Goal: Task Accomplishment & Management: Manage account settings

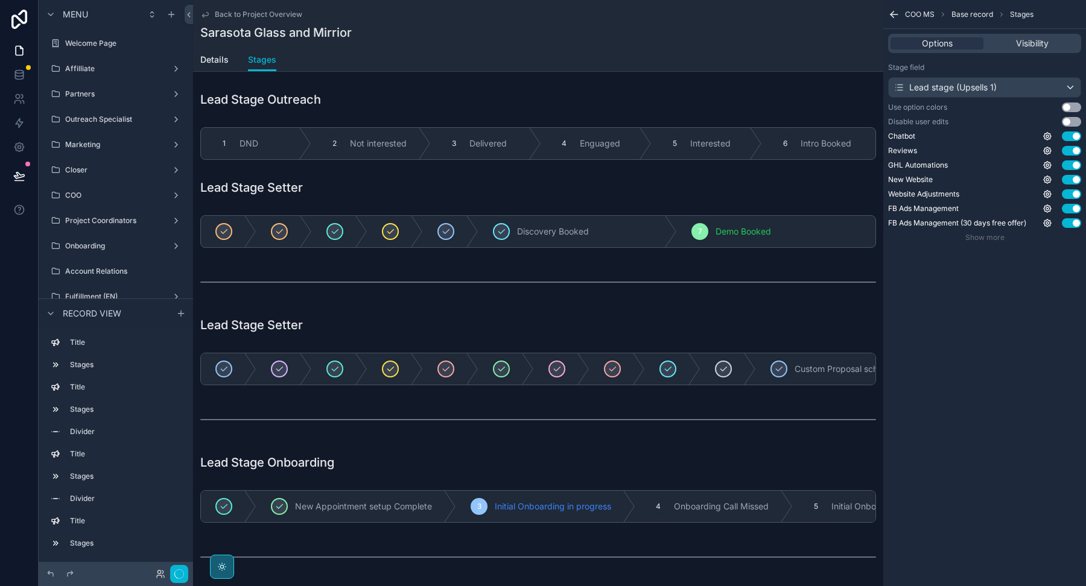
scroll to position [380, 0]
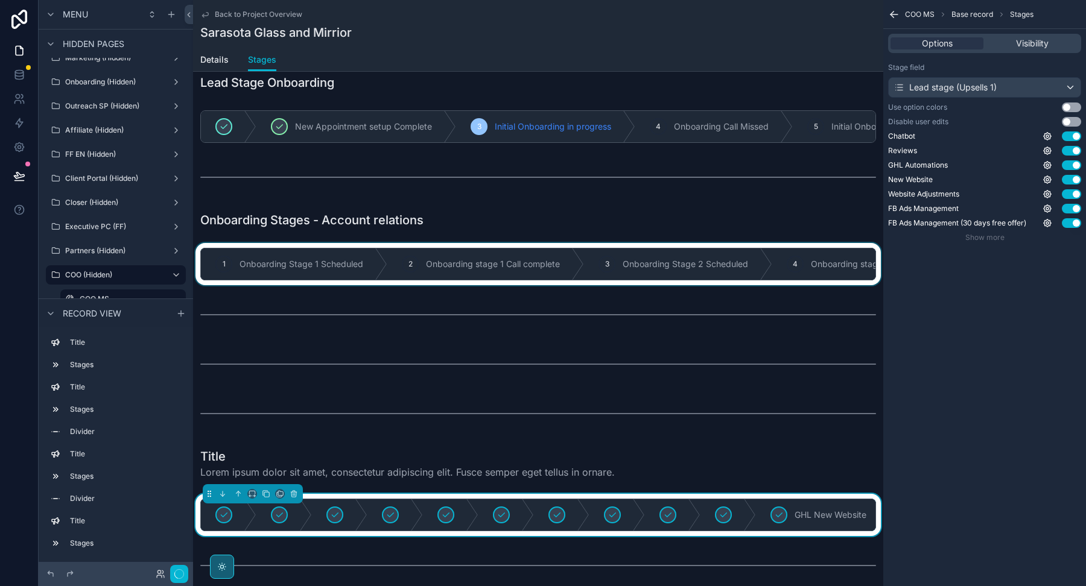
click at [416, 260] on div "scrollable content" at bounding box center [538, 264] width 690 height 42
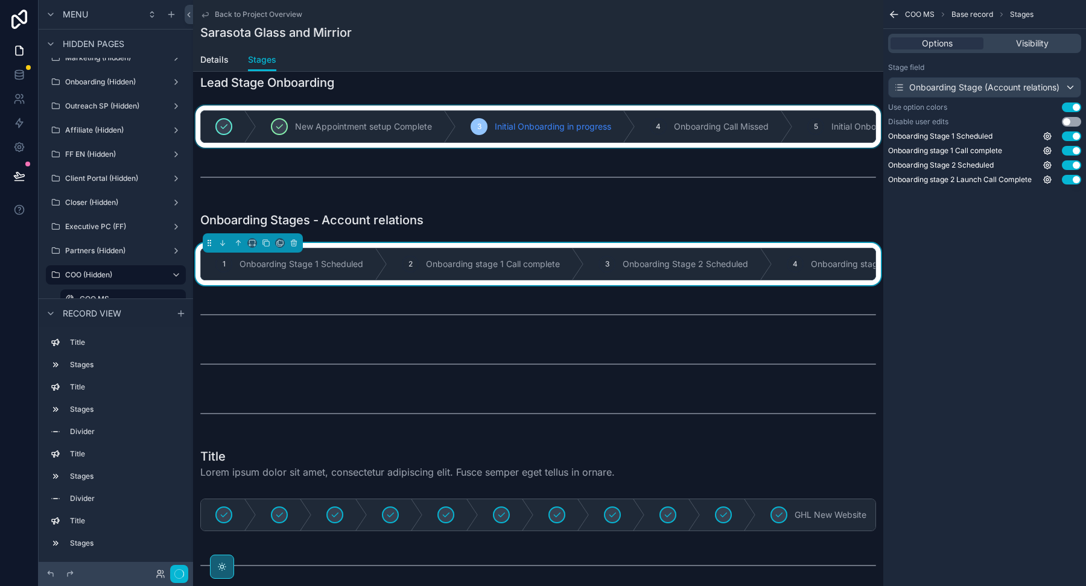
click at [406, 125] on div "scrollable content" at bounding box center [538, 127] width 690 height 42
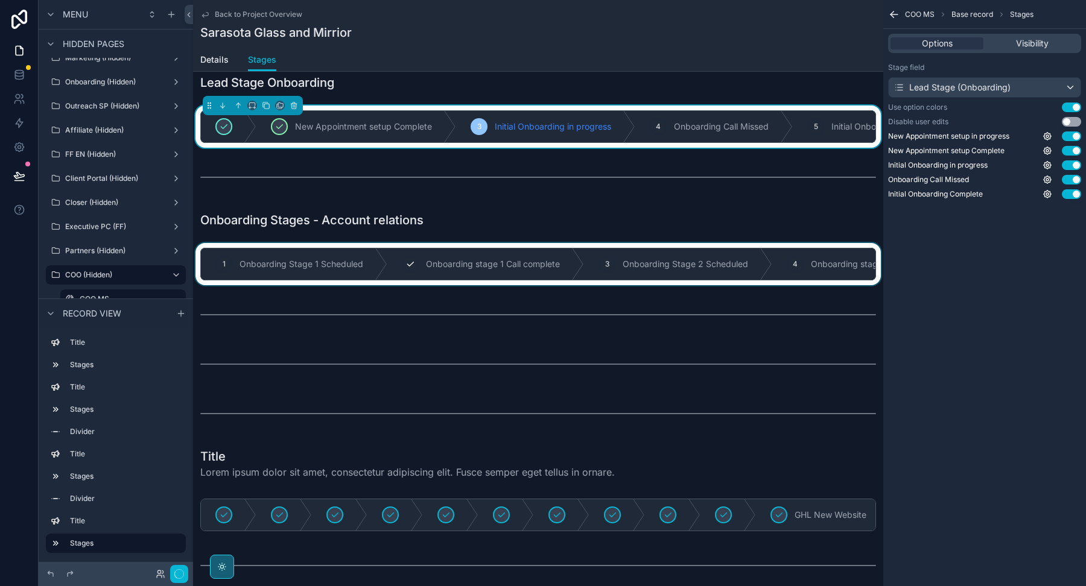
click at [391, 259] on div "scrollable content" at bounding box center [538, 264] width 690 height 42
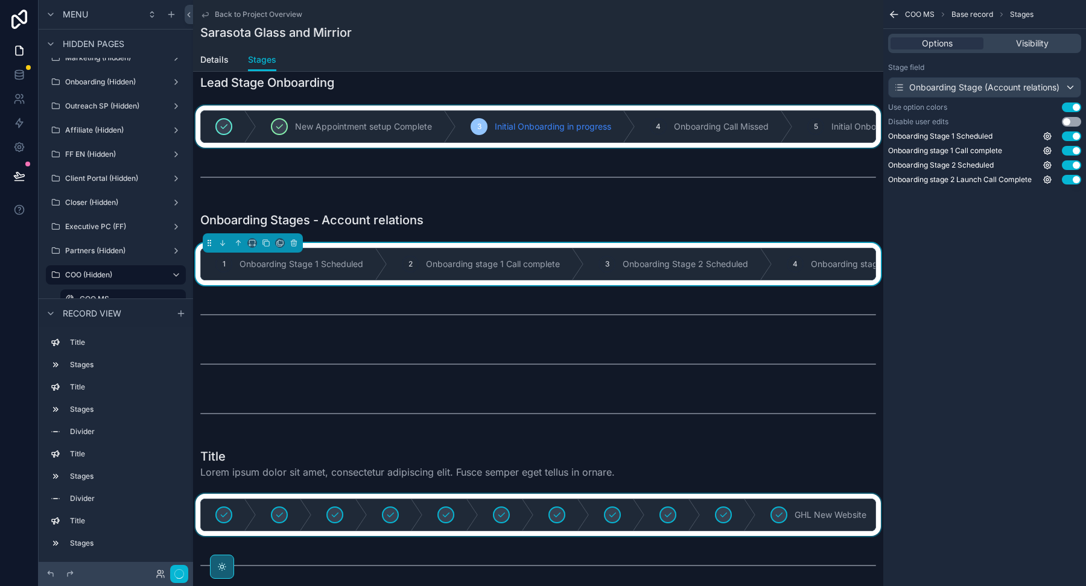
click at [387, 511] on div "scrollable content" at bounding box center [538, 515] width 690 height 42
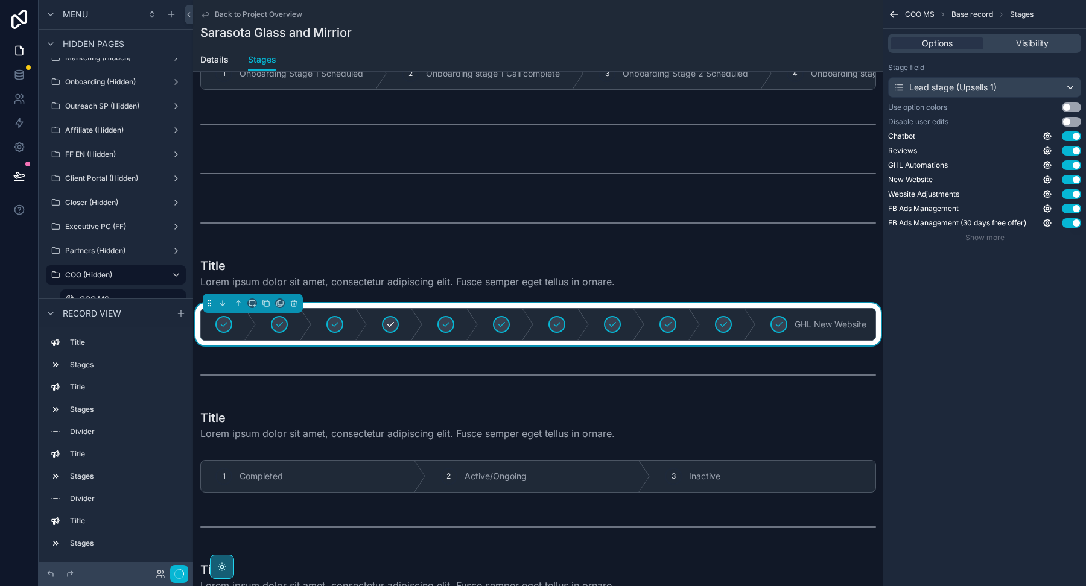
scroll to position [766, 0]
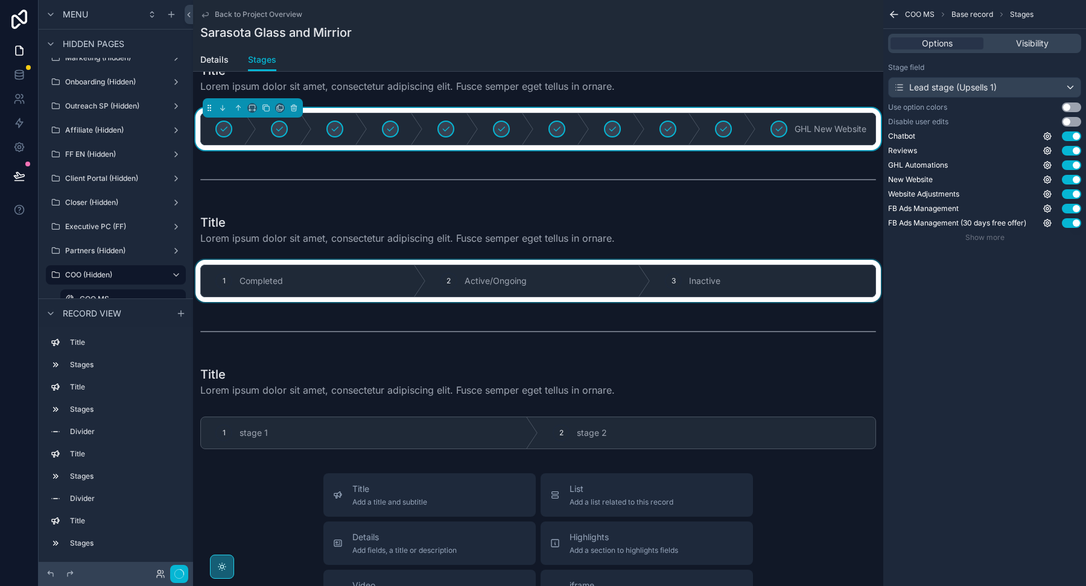
click at [375, 294] on div "scrollable content" at bounding box center [538, 281] width 690 height 42
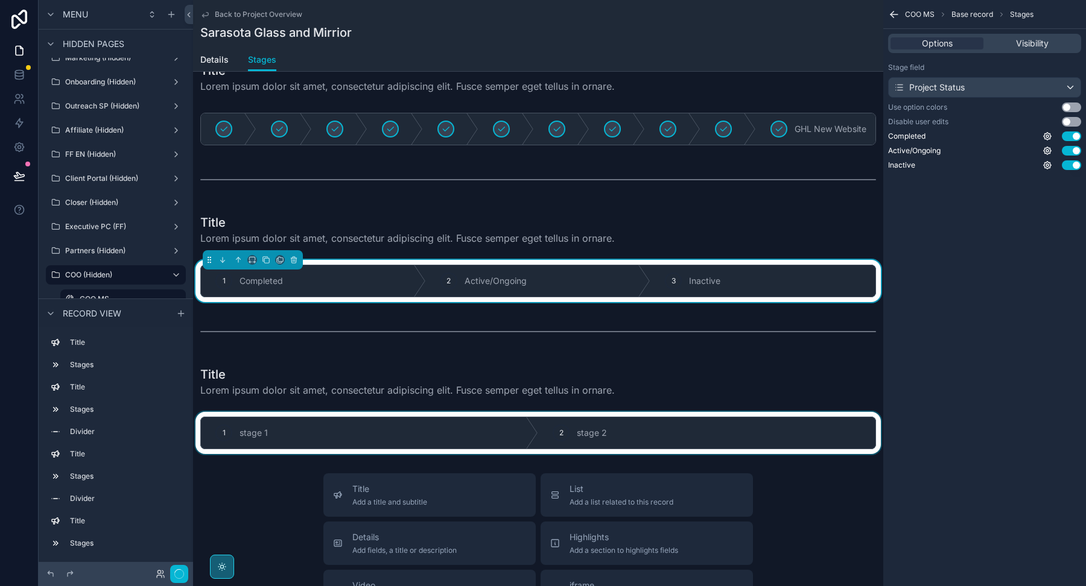
click at [384, 433] on div "scrollable content" at bounding box center [538, 433] width 690 height 42
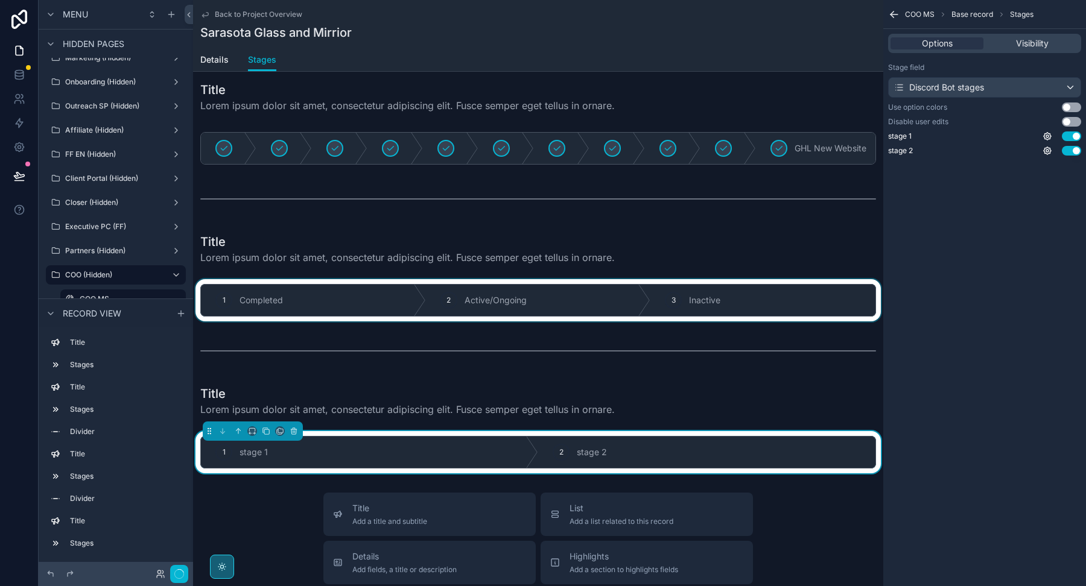
scroll to position [668, 0]
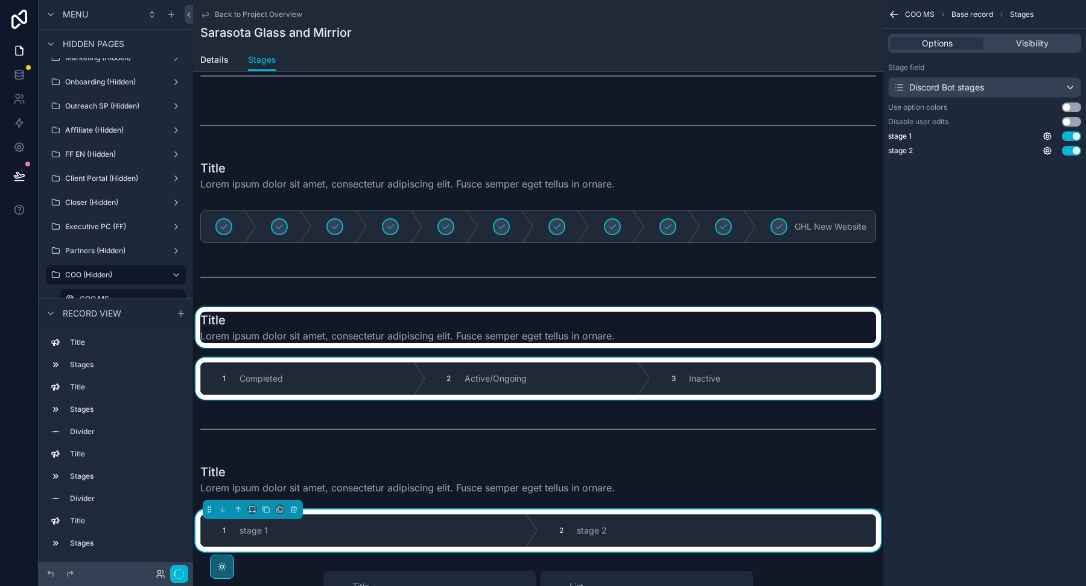
click at [391, 323] on div "scrollable content" at bounding box center [538, 327] width 690 height 41
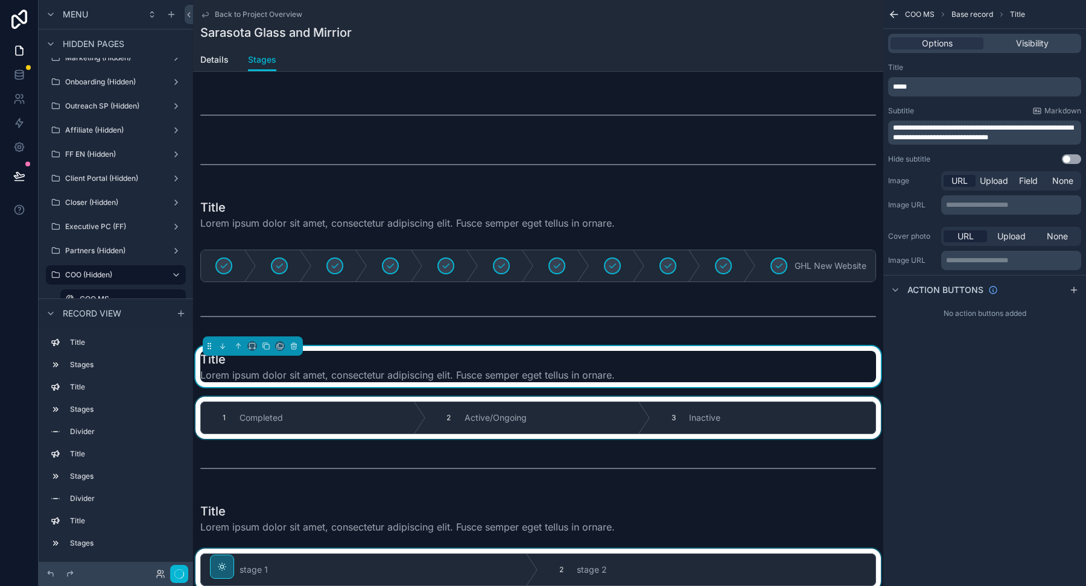
scroll to position [549, 0]
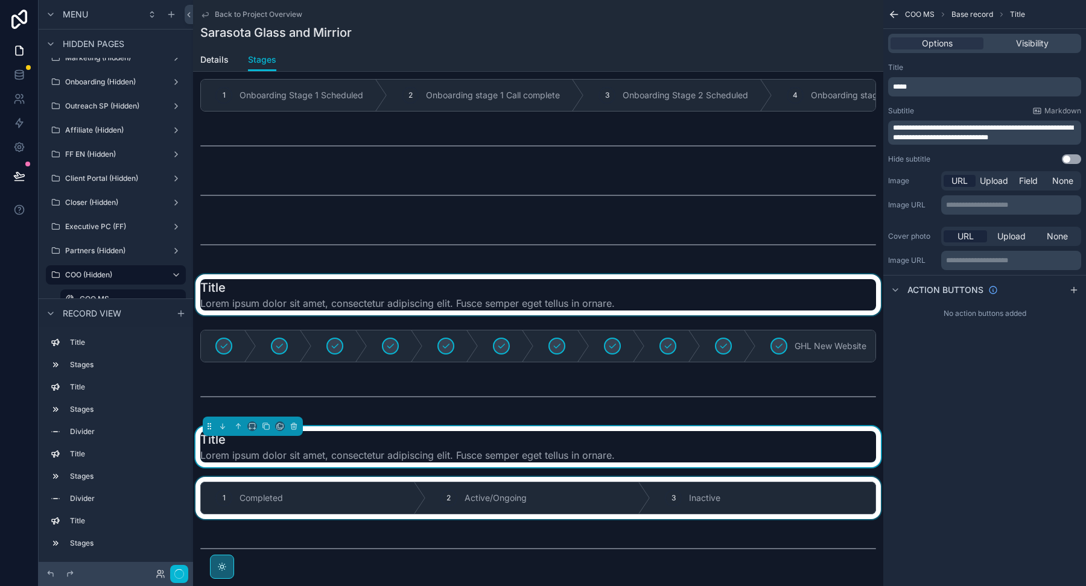
click at [387, 302] on div "scrollable content" at bounding box center [538, 294] width 690 height 41
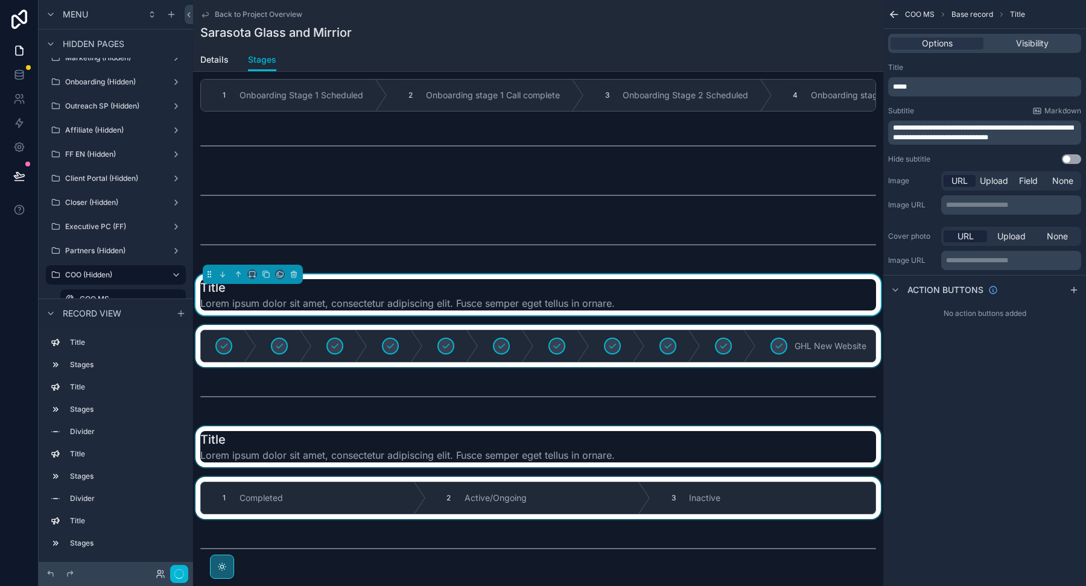
click at [396, 332] on div "scrollable content" at bounding box center [538, 346] width 690 height 42
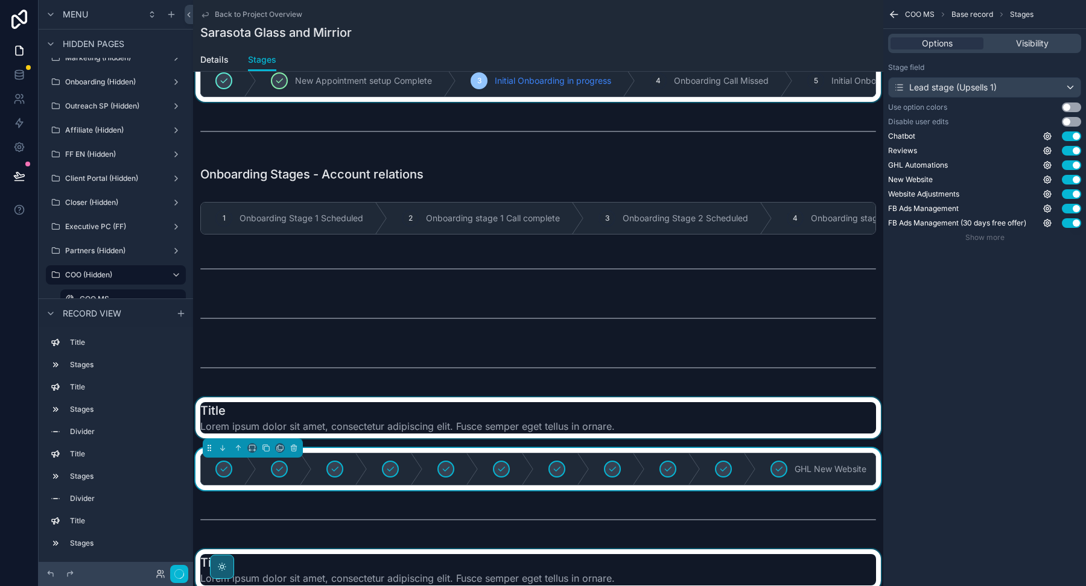
scroll to position [356, 0]
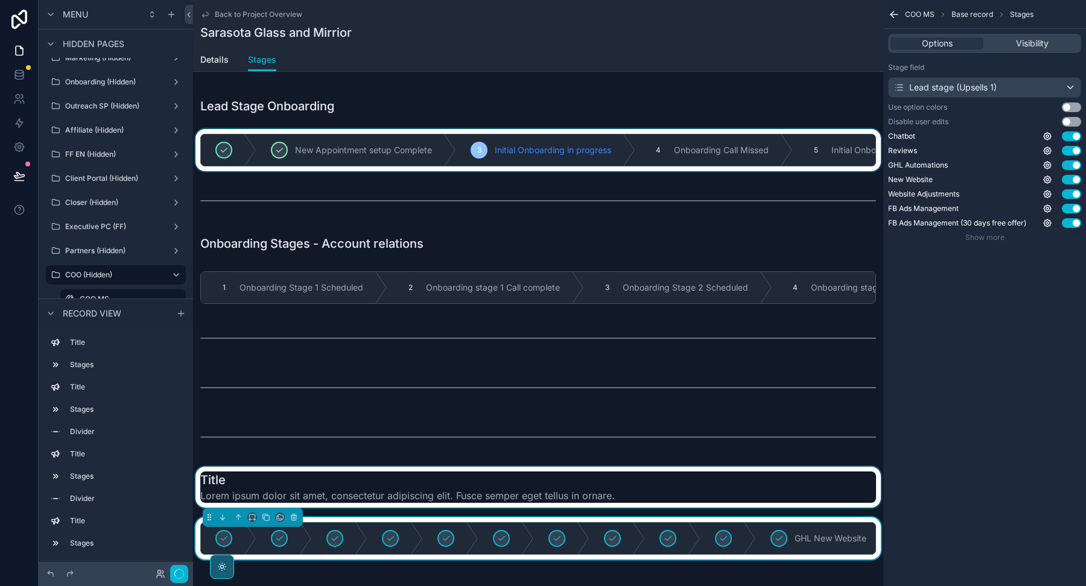
click at [466, 498] on div "scrollable content" at bounding box center [538, 487] width 690 height 41
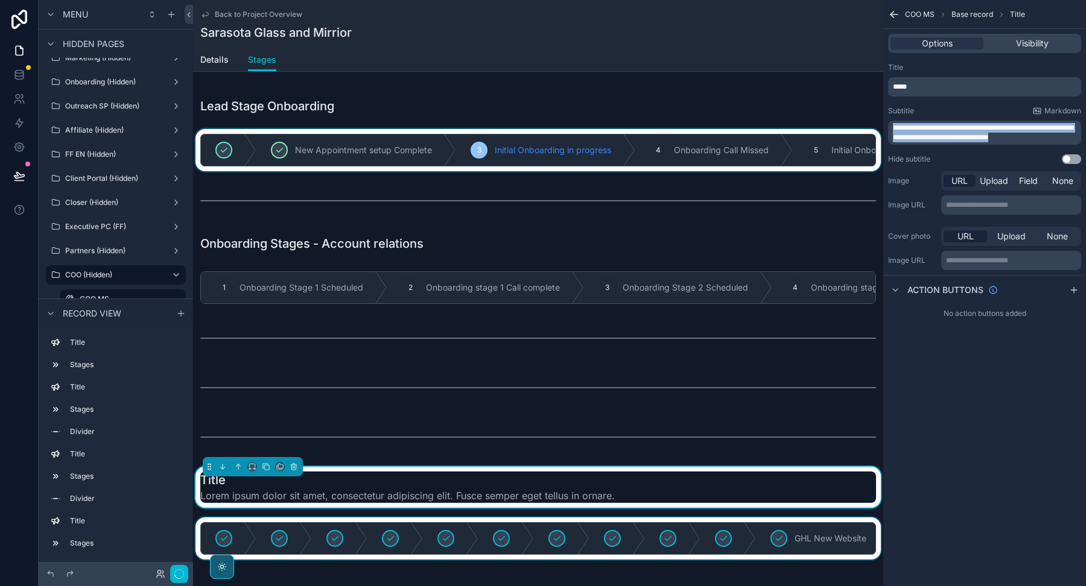
drag, startPoint x: 1045, startPoint y: 139, endPoint x: 843, endPoint y: 118, distance: 203.7
click at [843, 118] on div "Welcome Page Affilliate Partners Outreach Specialist Marketing Closer COO Proje…" at bounding box center [639, 293] width 893 height 586
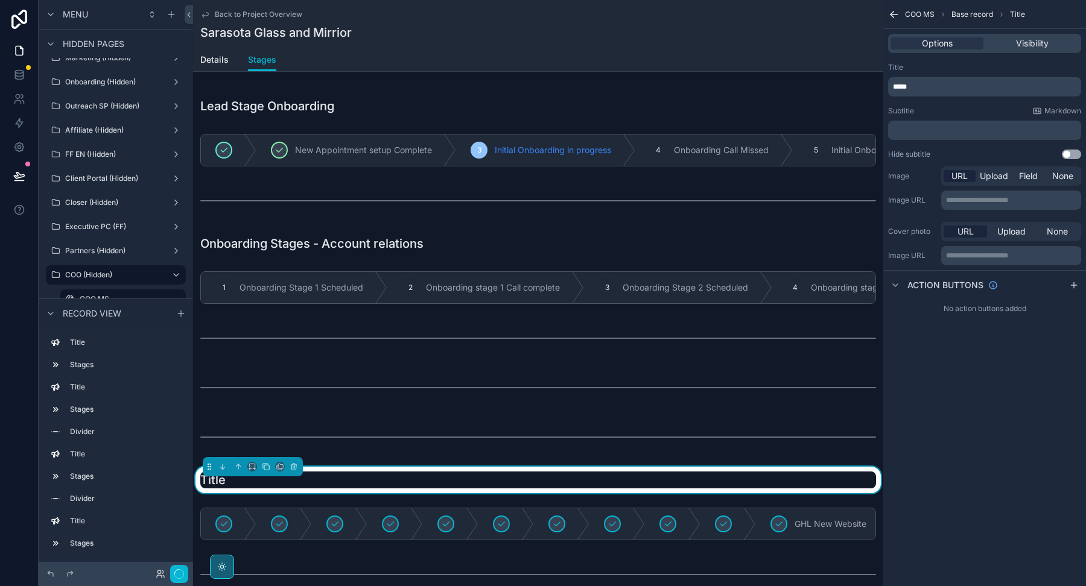
click at [919, 84] on p "*****" at bounding box center [986, 87] width 186 height 10
drag, startPoint x: 925, startPoint y: 84, endPoint x: 887, endPoint y: 84, distance: 38.0
click at [888, 84] on div "*****" at bounding box center [984, 86] width 193 height 19
click at [900, 86] on span "*****" at bounding box center [900, 86] width 14 height 7
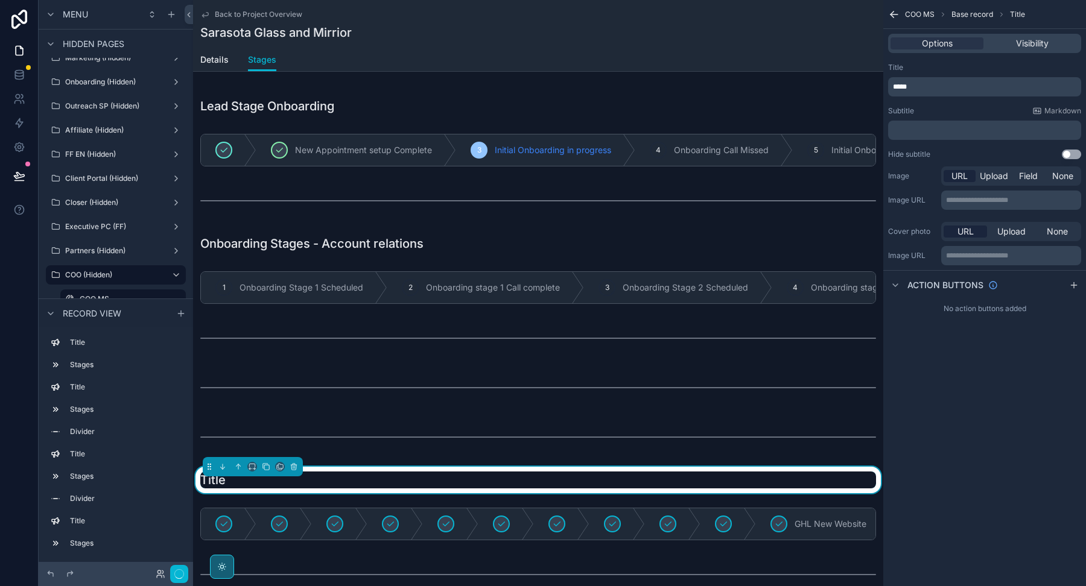
click at [900, 86] on span "*****" at bounding box center [900, 86] width 14 height 7
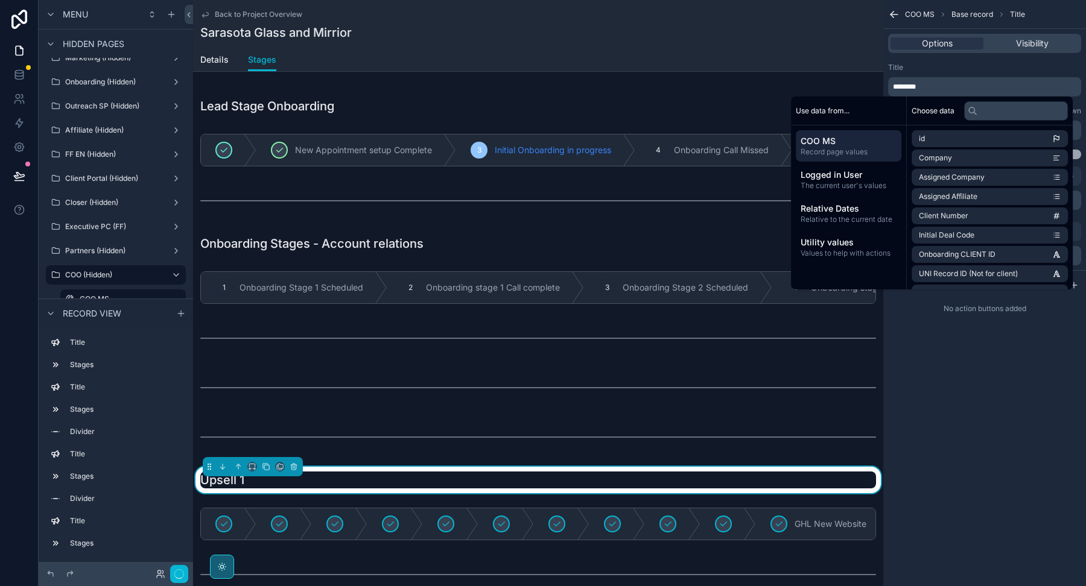
click at [951, 76] on div "Title ********" at bounding box center [984, 80] width 193 height 34
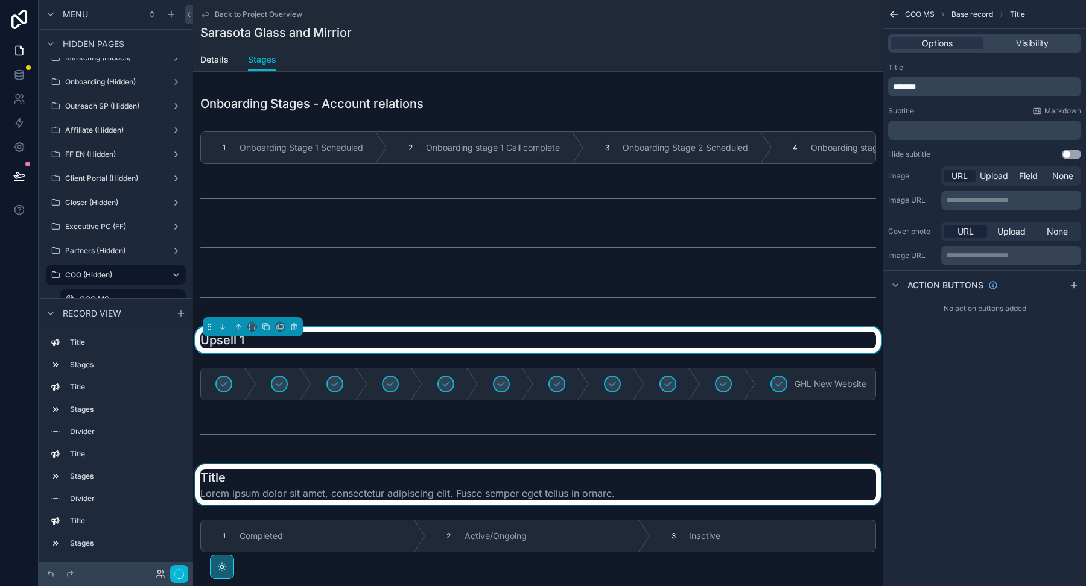
scroll to position [502, 0]
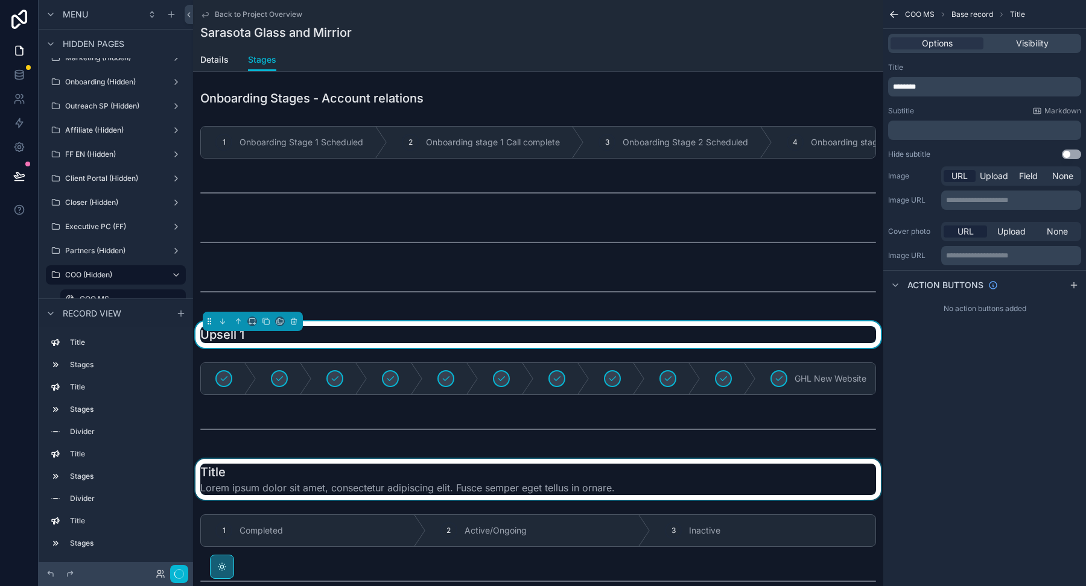
click at [572, 532] on div "scrollable content" at bounding box center [538, 531] width 690 height 42
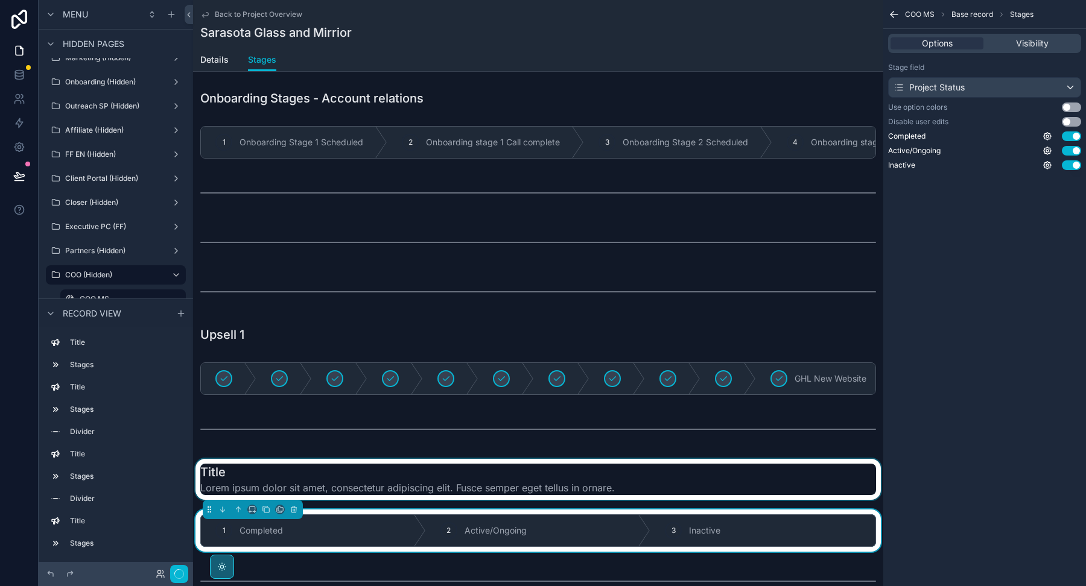
click at [451, 471] on div "scrollable content" at bounding box center [538, 479] width 690 height 41
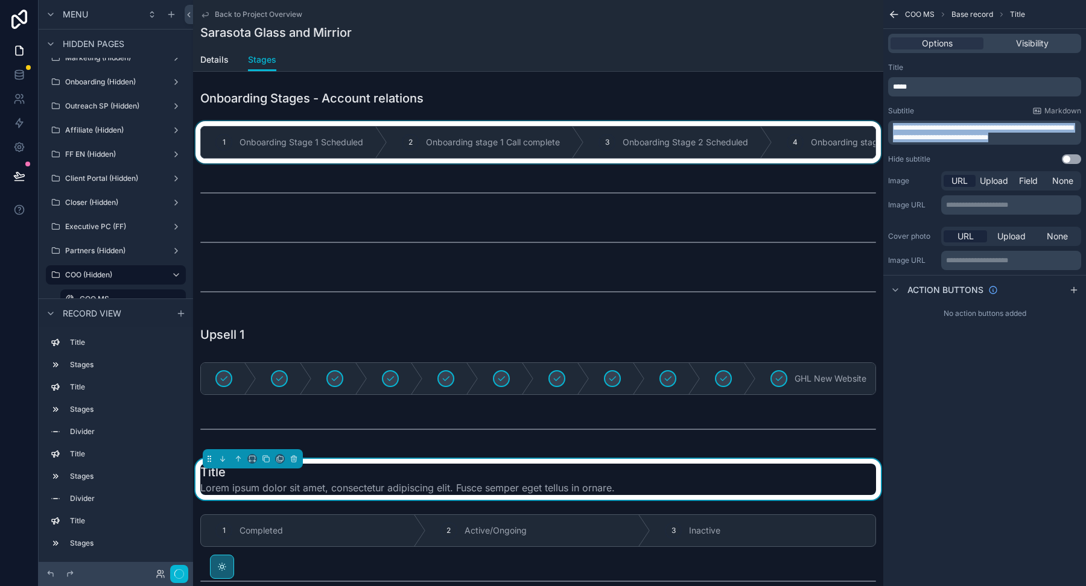
drag, startPoint x: 1049, startPoint y: 137, endPoint x: 868, endPoint y: 124, distance: 181.4
click at [869, 124] on div "Welcome Page Affilliate Partners Outreach Specialist Marketing Closer COO Proje…" at bounding box center [639, 293] width 893 height 586
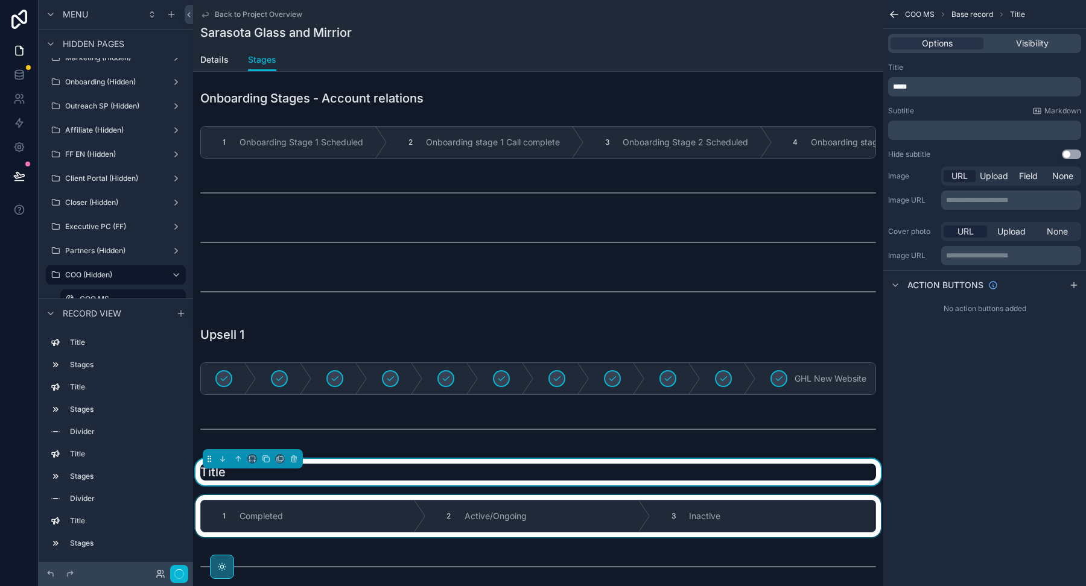
click at [514, 524] on div "scrollable content" at bounding box center [538, 516] width 690 height 42
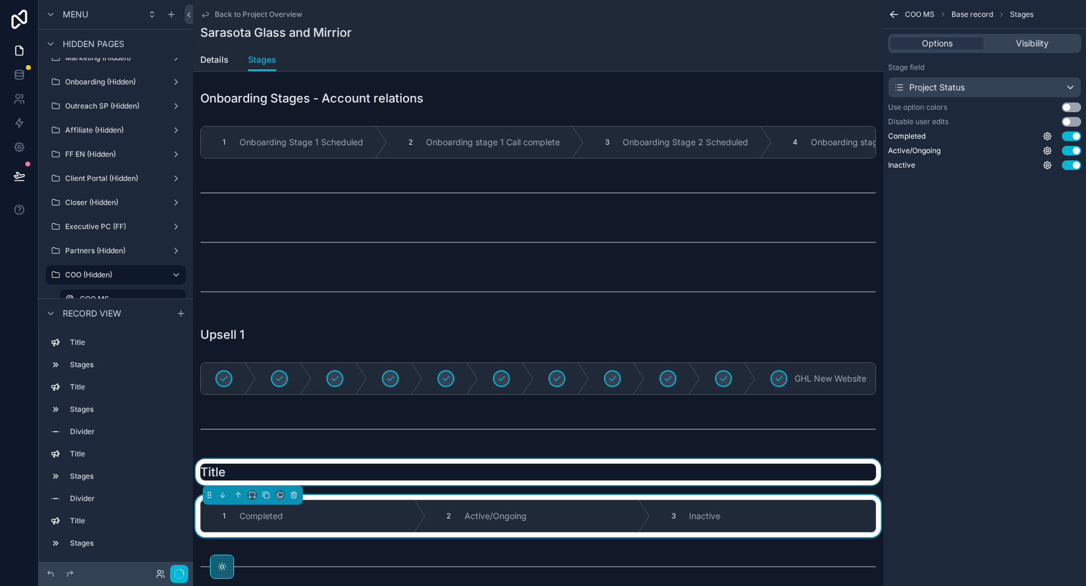
click at [526, 473] on div "scrollable content" at bounding box center [538, 472] width 690 height 27
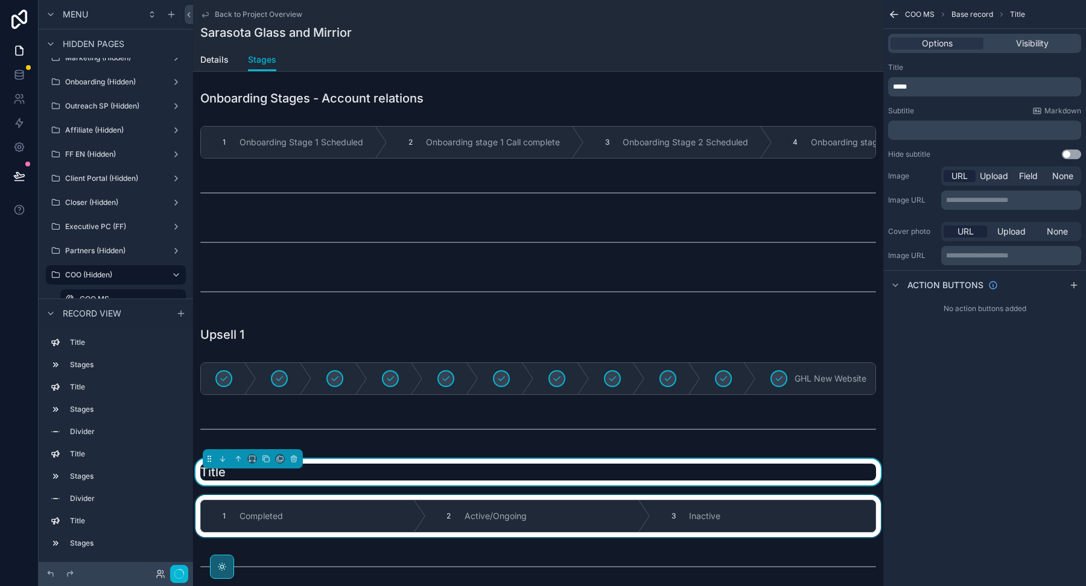
click at [532, 512] on div "scrollable content" at bounding box center [538, 516] width 690 height 42
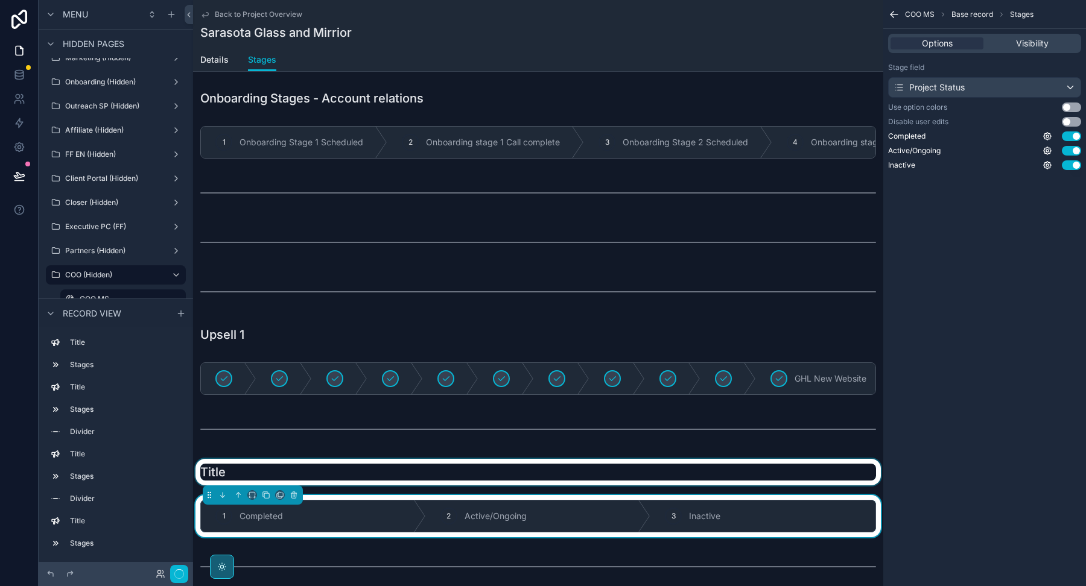
click at [533, 471] on div "scrollable content" at bounding box center [538, 472] width 690 height 27
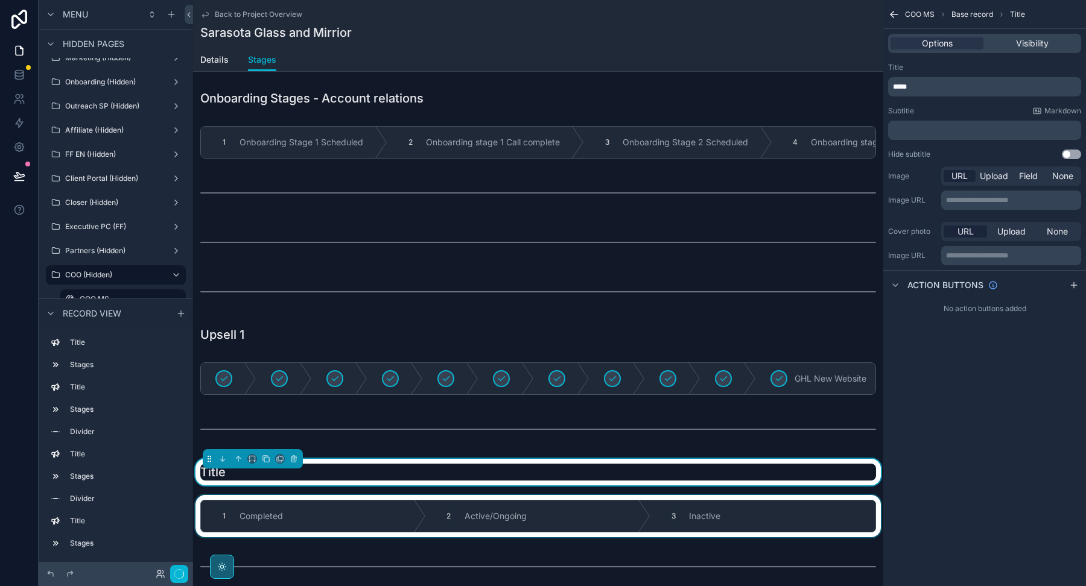
click at [924, 90] on p "*****" at bounding box center [986, 87] width 186 height 10
click at [451, 511] on div "scrollable content" at bounding box center [538, 516] width 690 height 42
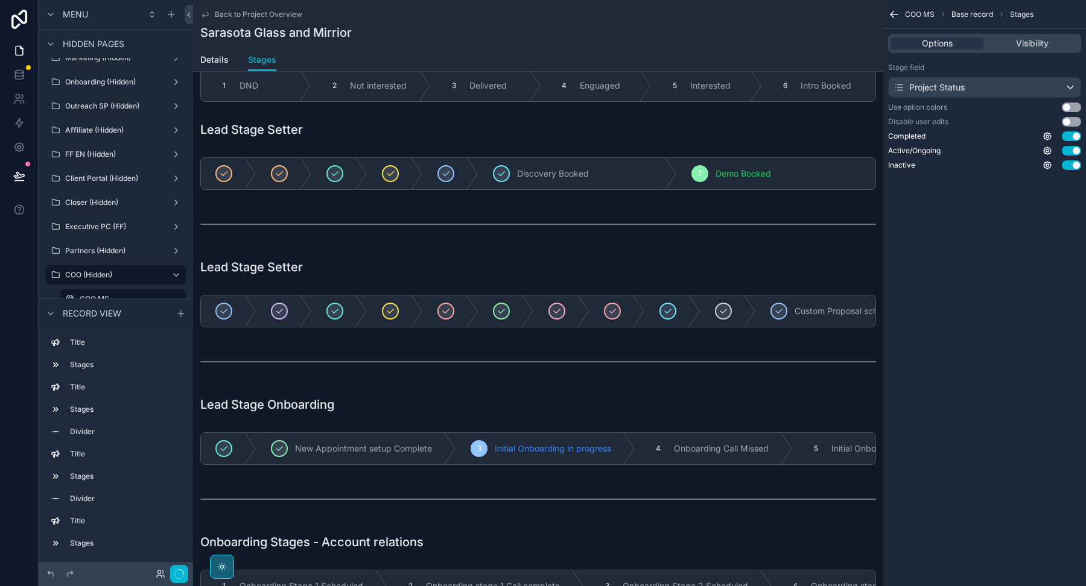
scroll to position [0, 0]
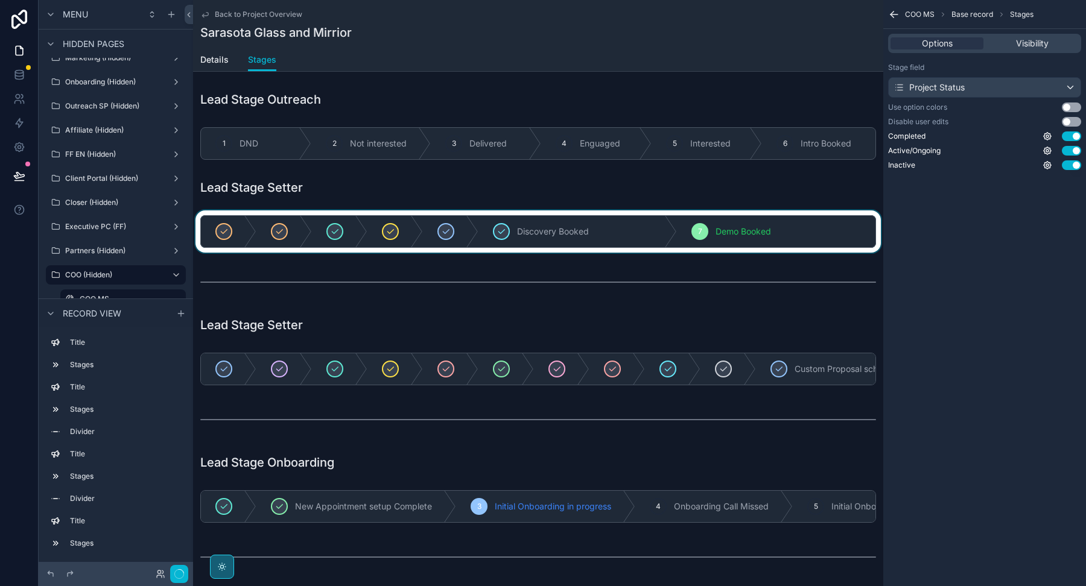
click at [374, 219] on div "scrollable content" at bounding box center [538, 231] width 690 height 42
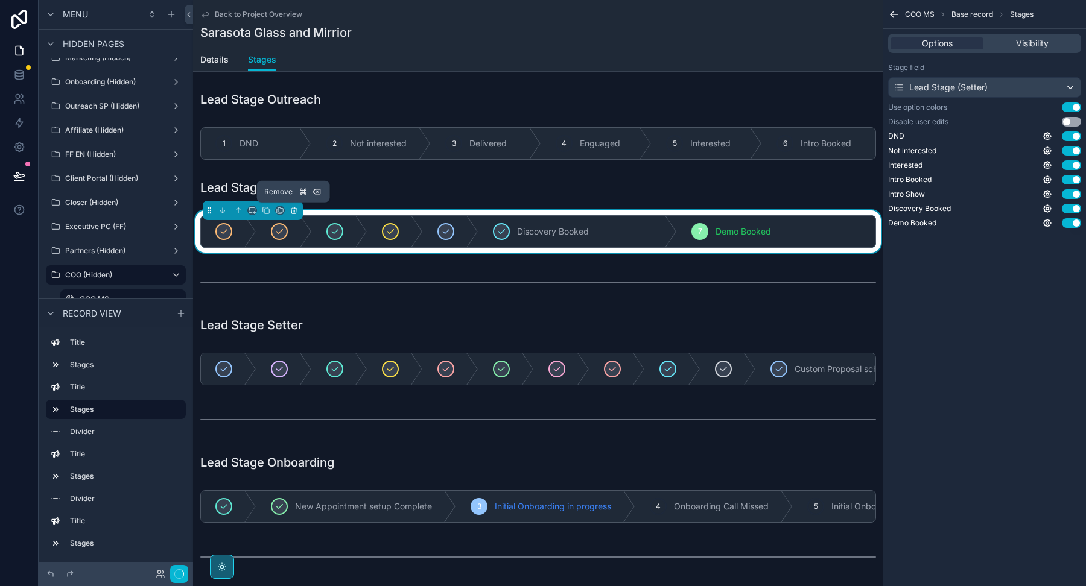
click at [291, 209] on icon "scrollable content" at bounding box center [293, 210] width 8 height 8
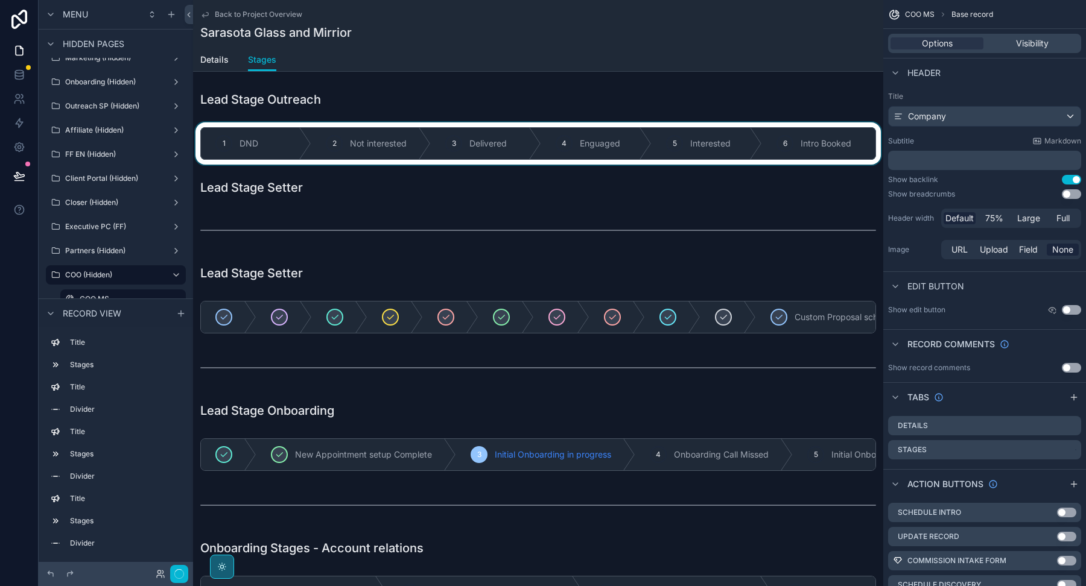
click at [311, 149] on div "scrollable content" at bounding box center [538, 143] width 690 height 42
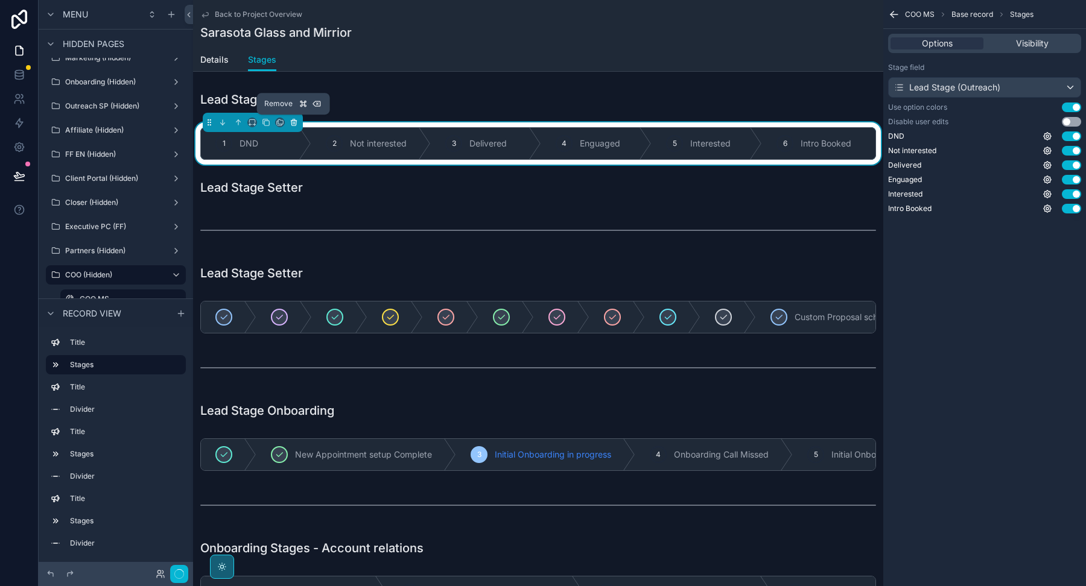
click at [294, 120] on icon "scrollable content" at bounding box center [293, 119] width 2 height 1
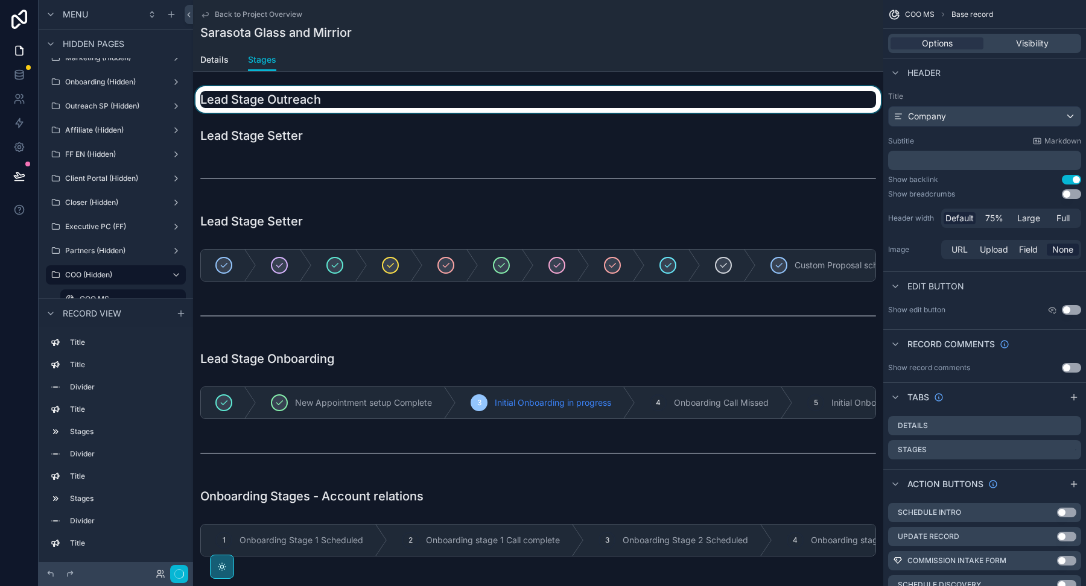
click at [323, 96] on div "scrollable content" at bounding box center [538, 99] width 690 height 27
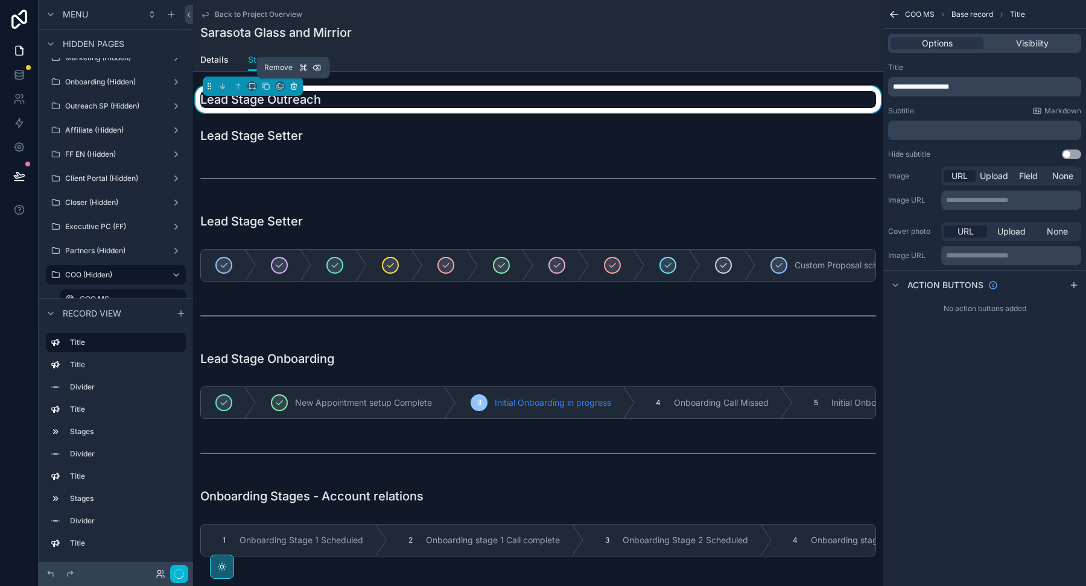
click at [293, 89] on icon "scrollable content" at bounding box center [293, 86] width 5 height 5
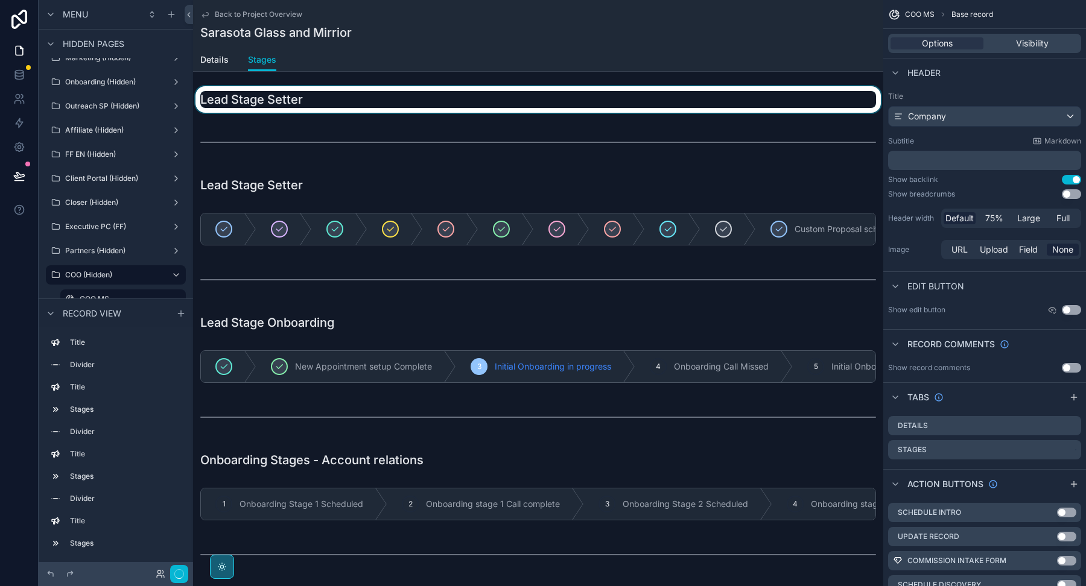
click at [295, 105] on div "scrollable content" at bounding box center [538, 99] width 690 height 27
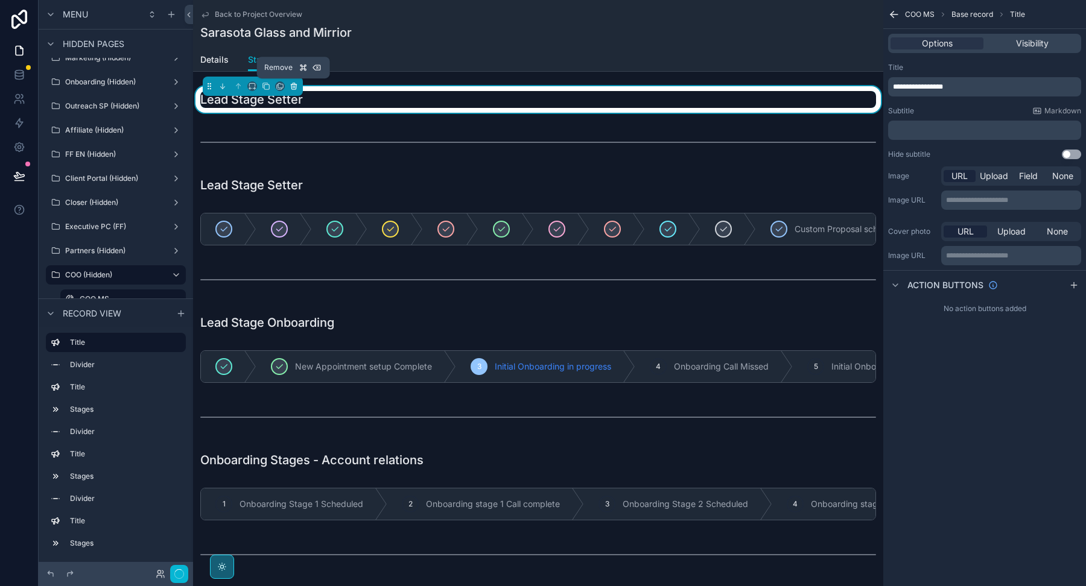
click at [291, 85] on icon "scrollable content" at bounding box center [293, 86] width 8 height 8
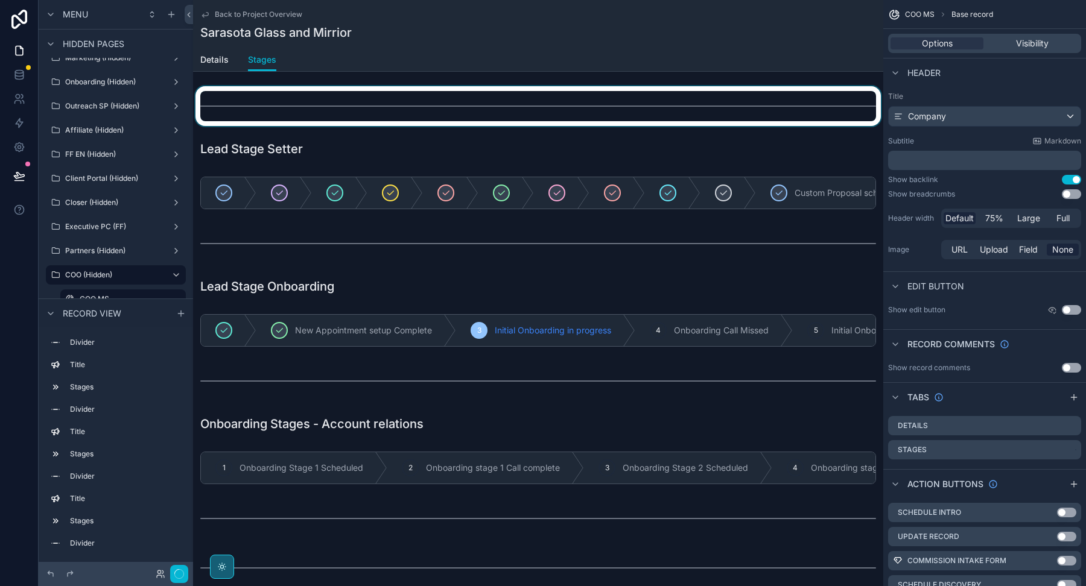
click at [283, 102] on div "scrollable content" at bounding box center [538, 106] width 690 height 40
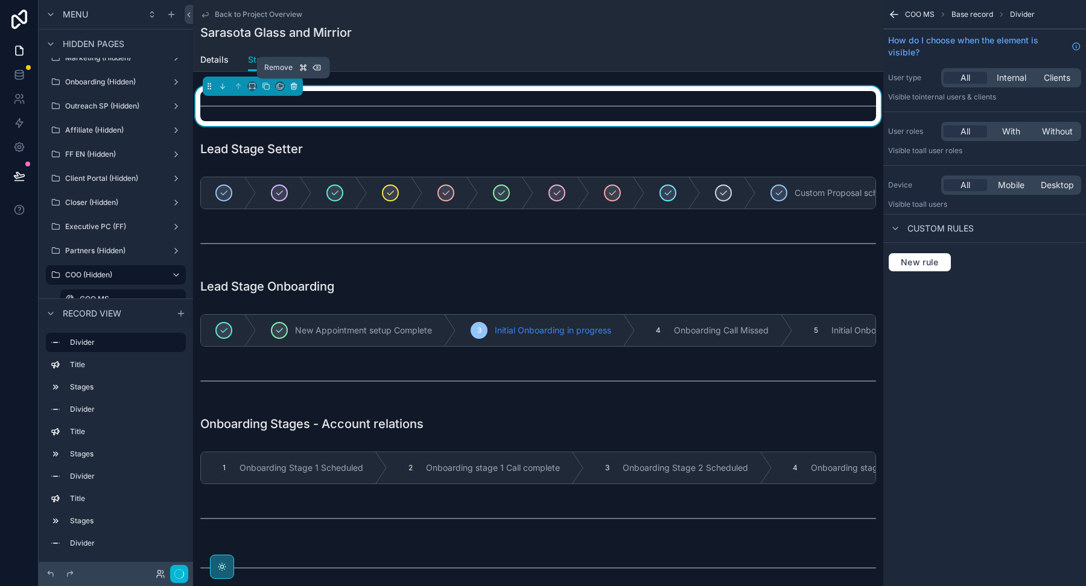
click at [291, 84] on icon "scrollable content" at bounding box center [293, 86] width 5 height 5
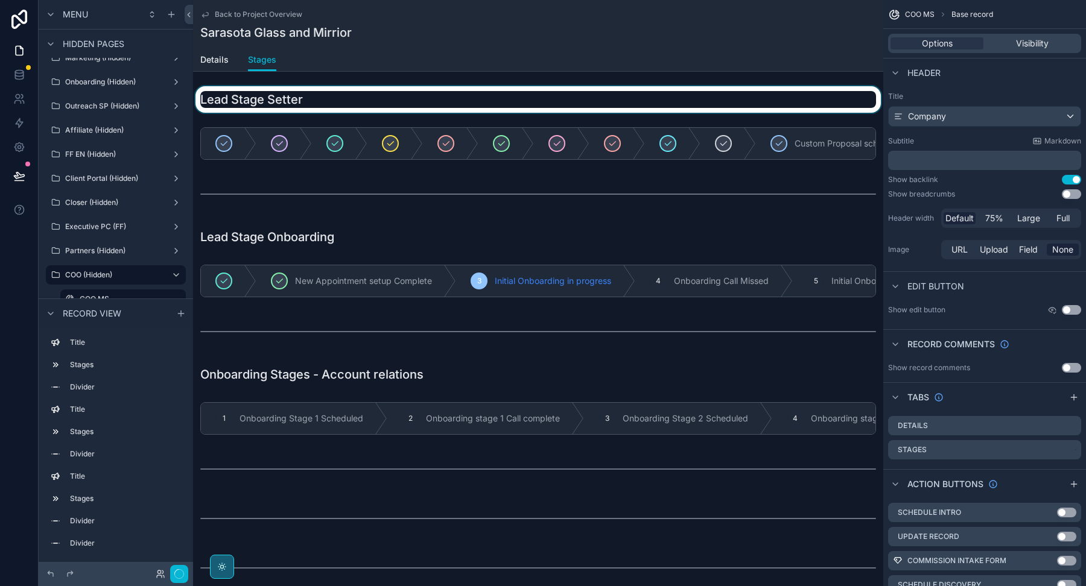
click at [306, 101] on div "scrollable content" at bounding box center [538, 99] width 690 height 27
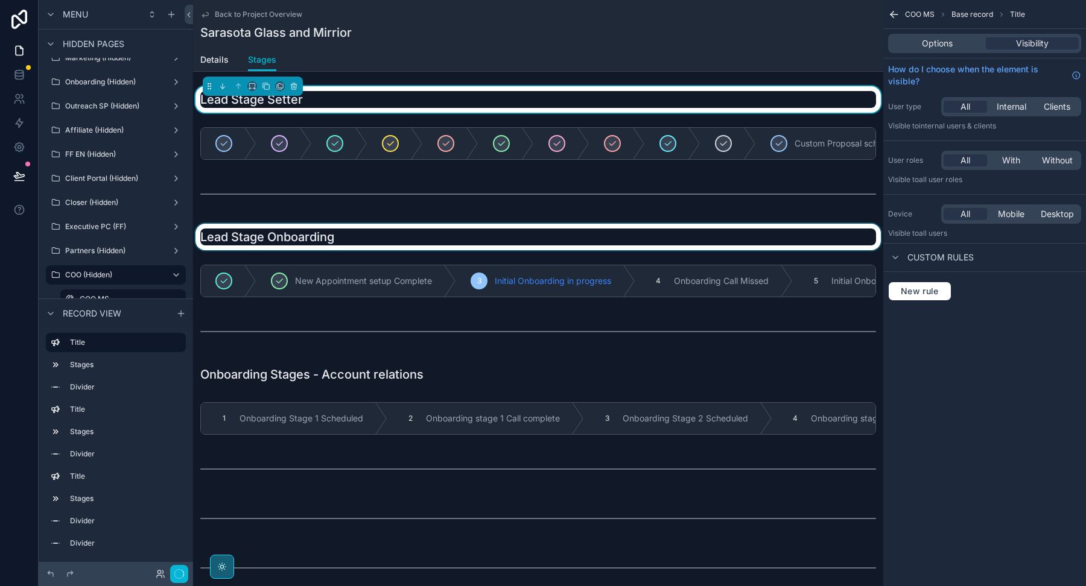
click at [319, 239] on div "scrollable content" at bounding box center [538, 237] width 690 height 27
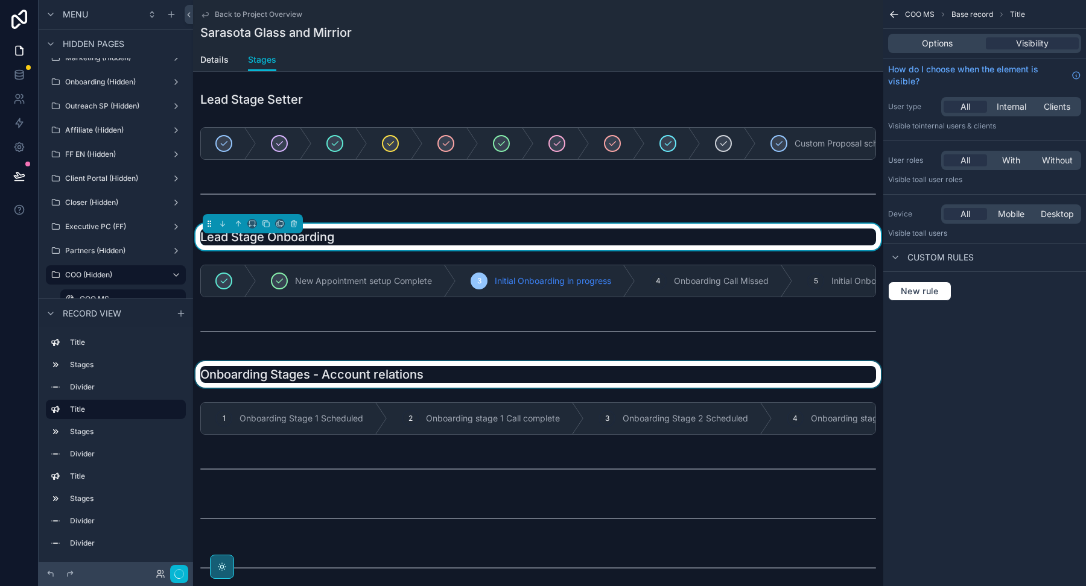
click at [353, 365] on div "scrollable content" at bounding box center [538, 374] width 690 height 27
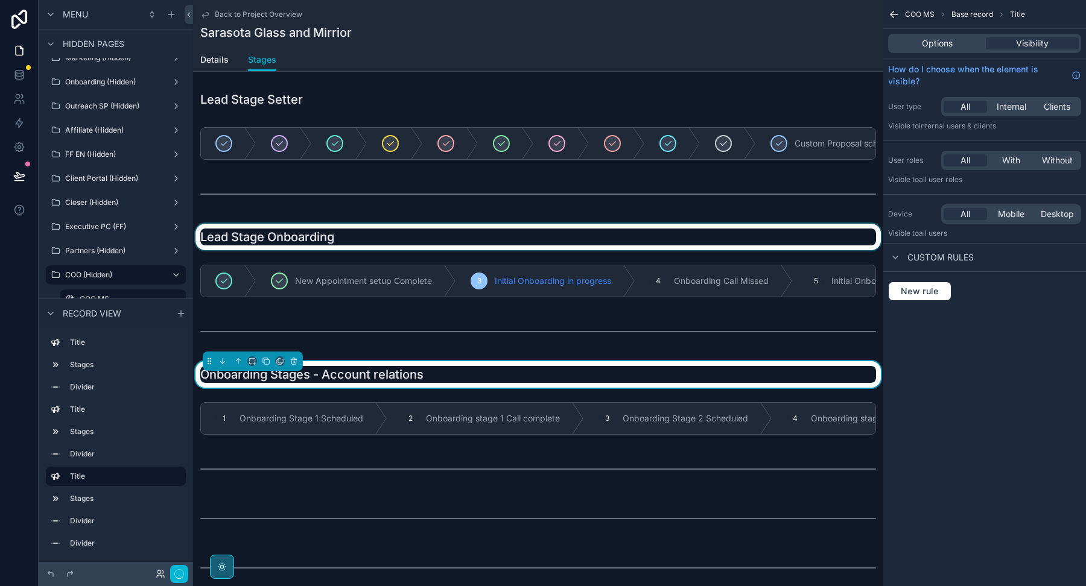
click at [338, 236] on div "scrollable content" at bounding box center [538, 237] width 690 height 27
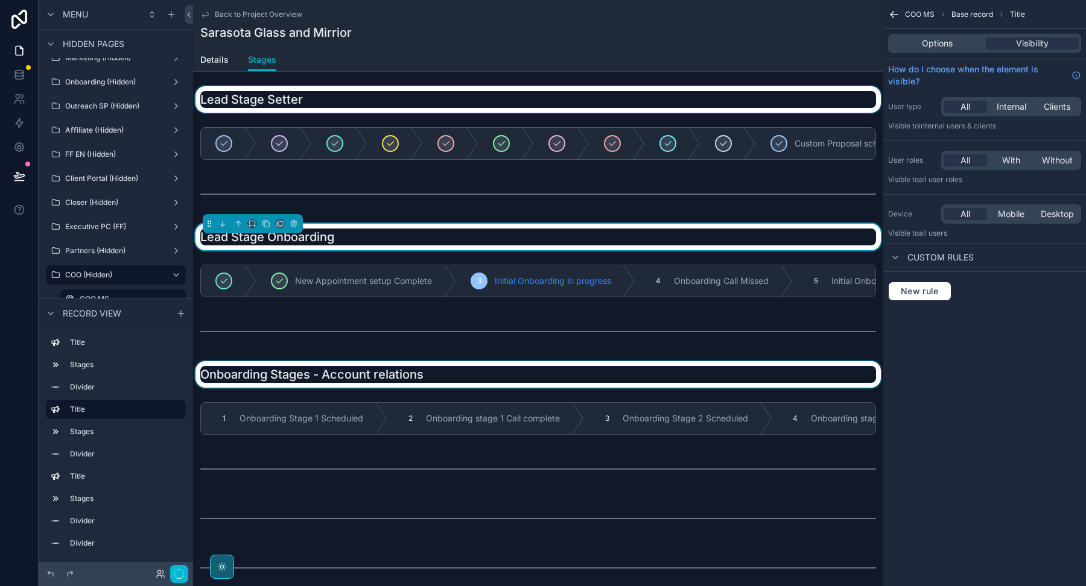
click at [316, 98] on div "scrollable content" at bounding box center [538, 99] width 690 height 27
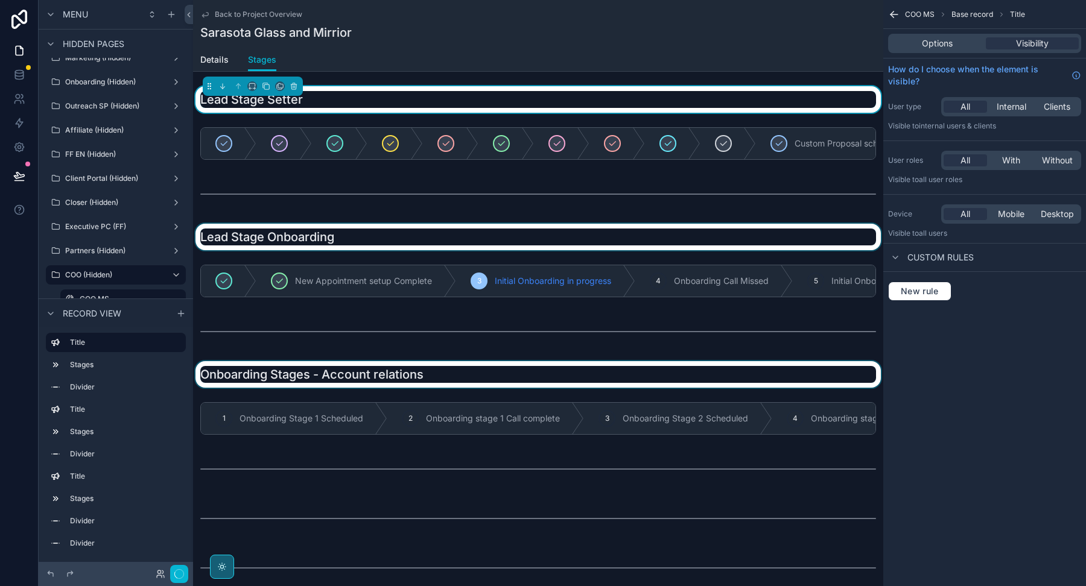
click at [333, 231] on div "scrollable content" at bounding box center [538, 237] width 690 height 27
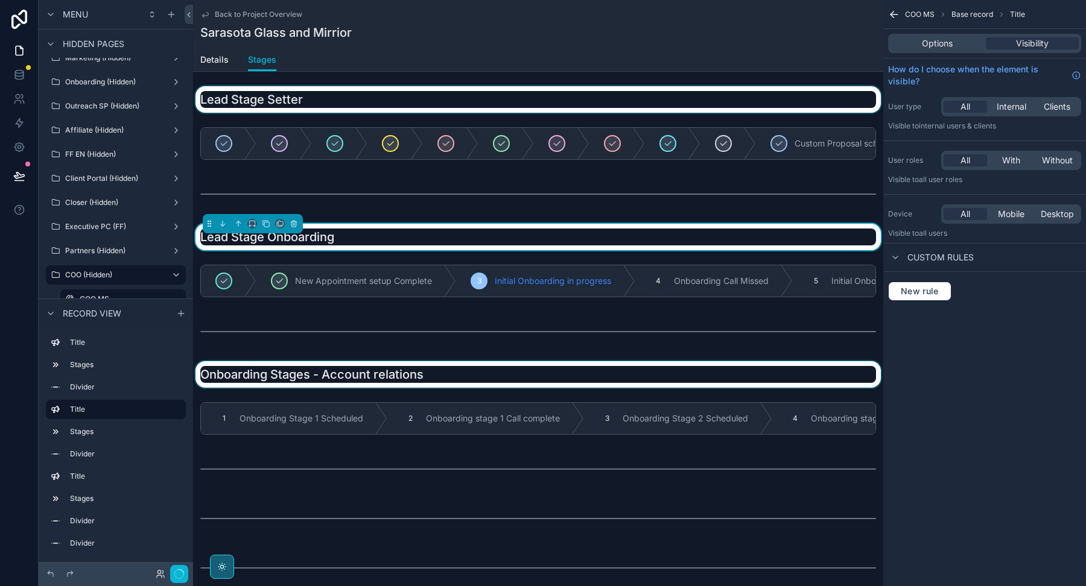
click at [595, 107] on div "scrollable content" at bounding box center [538, 99] width 690 height 27
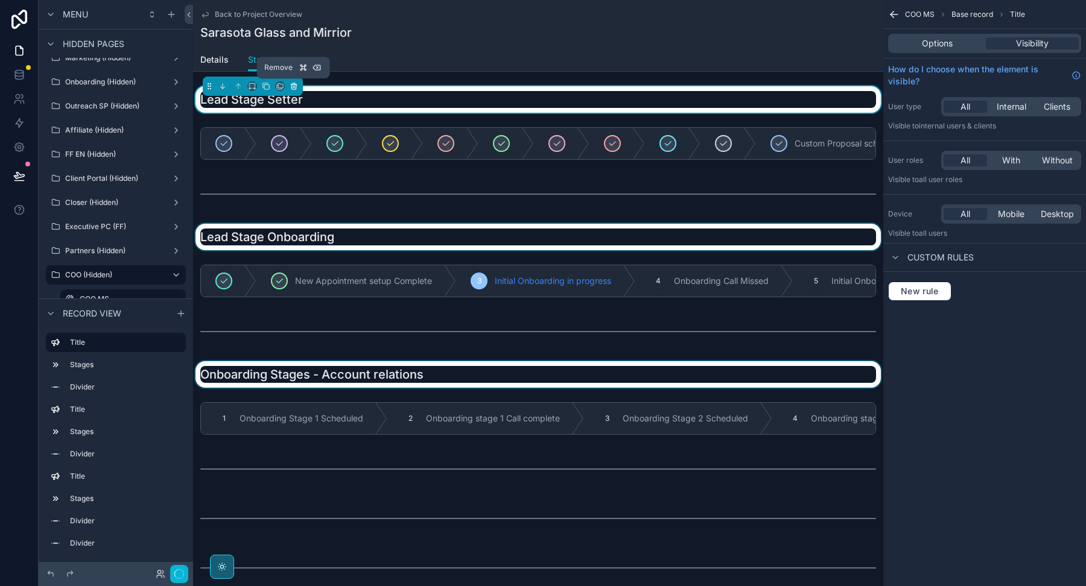
click at [294, 82] on icon "scrollable content" at bounding box center [293, 86] width 8 height 8
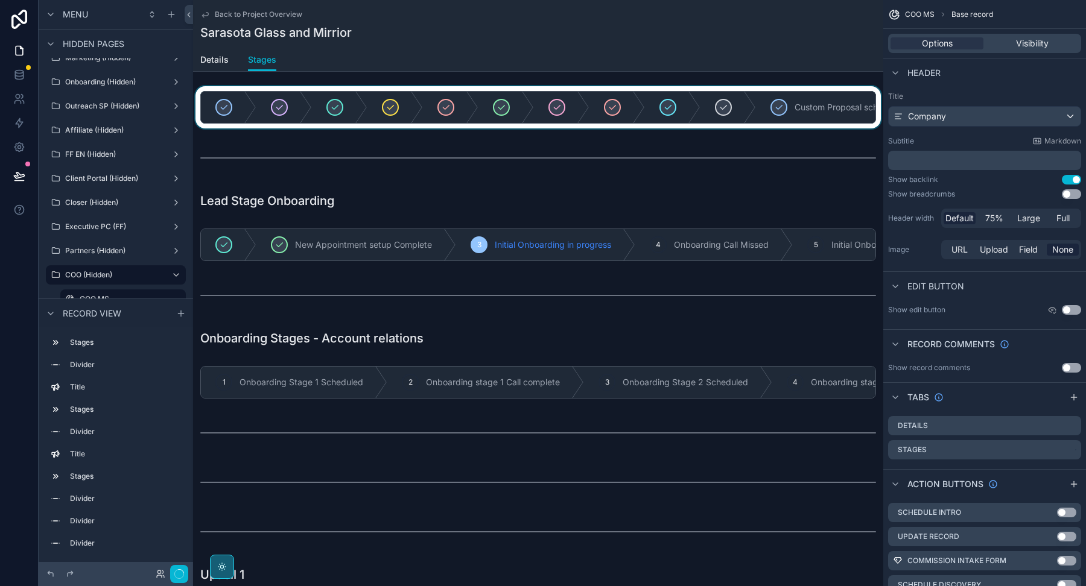
click at [294, 104] on div "scrollable content" at bounding box center [538, 107] width 690 height 42
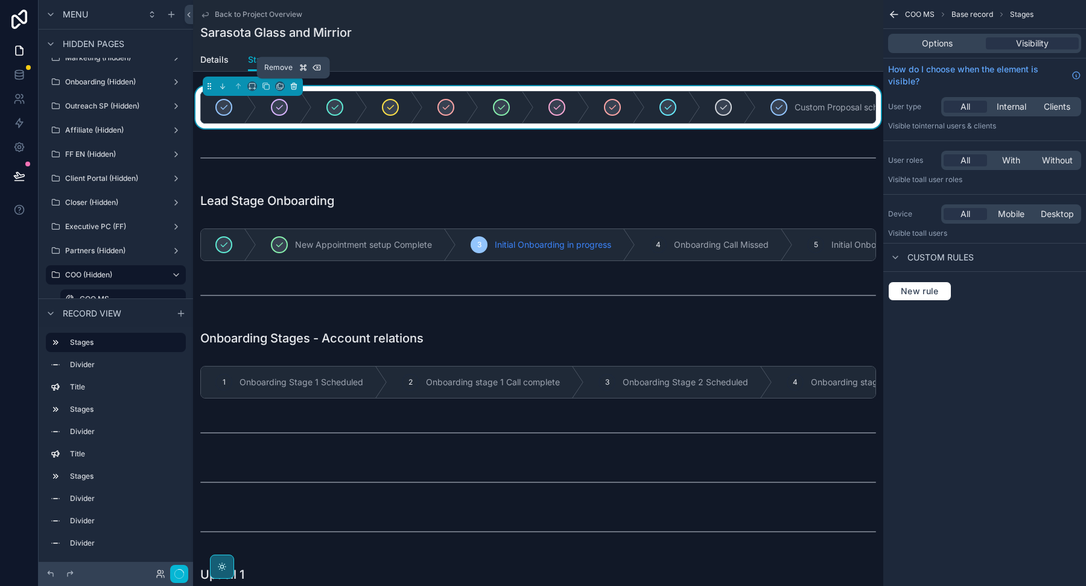
click at [296, 87] on icon "scrollable content" at bounding box center [293, 86] width 8 height 8
